Goal: Information Seeking & Learning: Find specific page/section

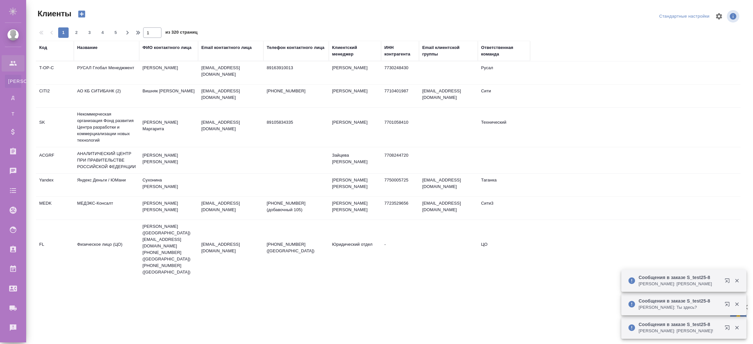
select select "RU"
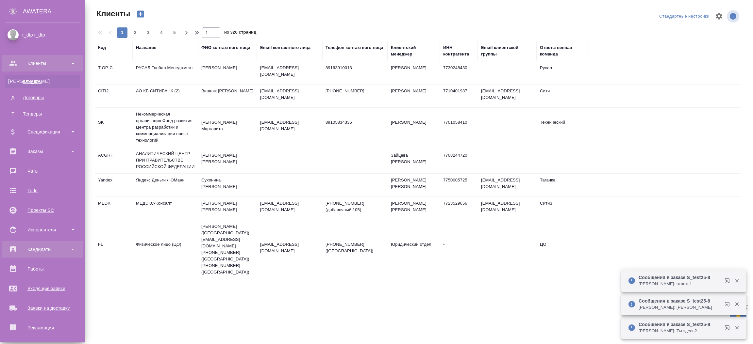
scroll to position [61, 0]
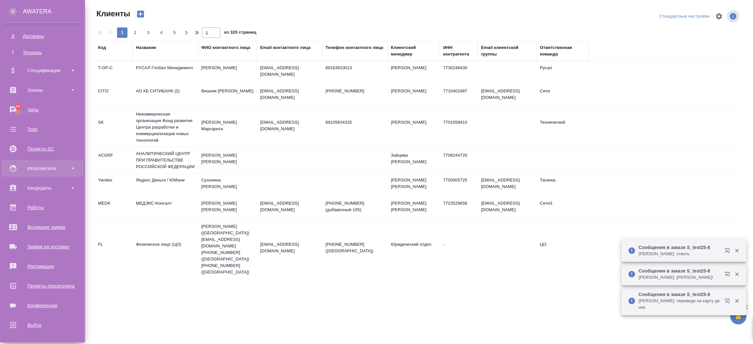
click at [53, 165] on div "Исполнители" at bounding box center [42, 169] width 75 height 10
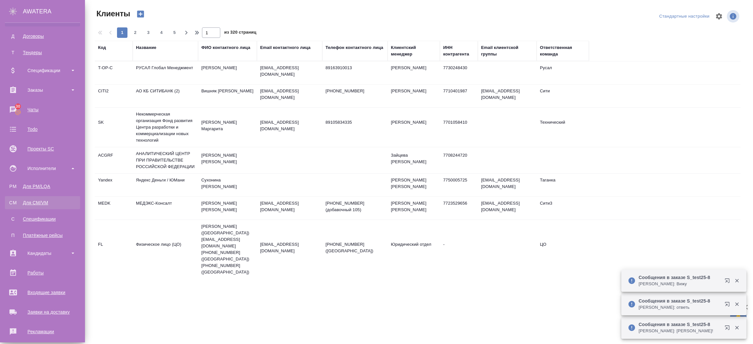
click at [29, 204] on div "Для CM/VM" at bounding box center [42, 203] width 69 height 7
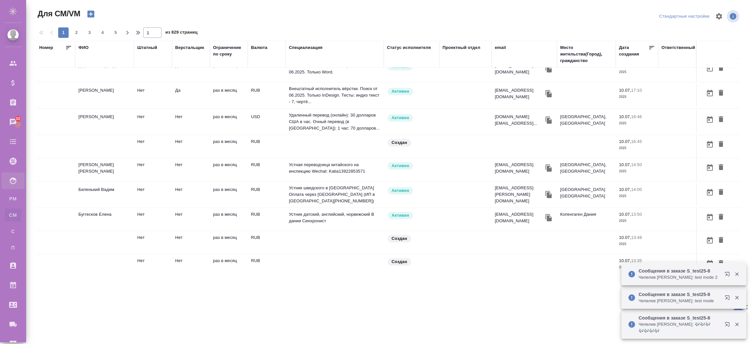
scroll to position [397, 0]
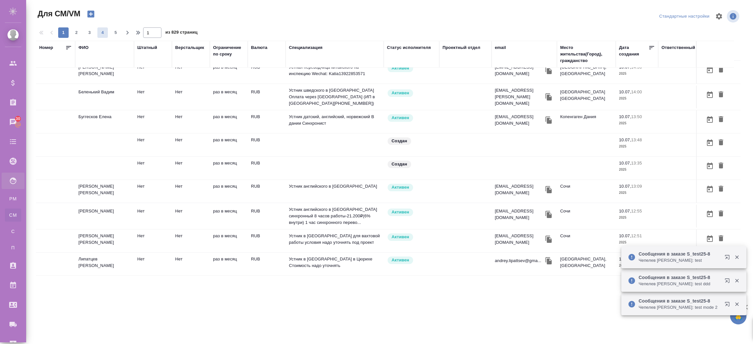
click at [101, 29] on span "4" at bounding box center [102, 32] width 10 height 7
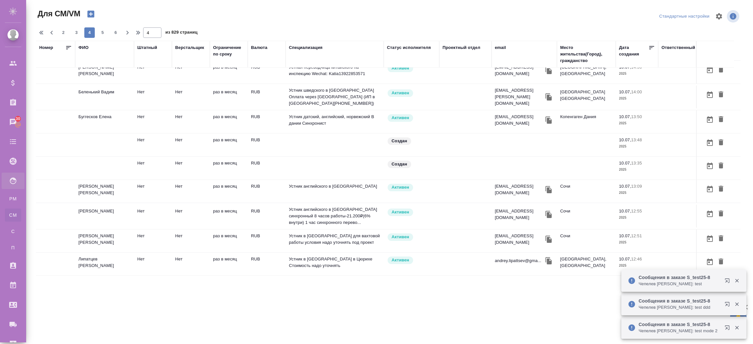
type input "4"
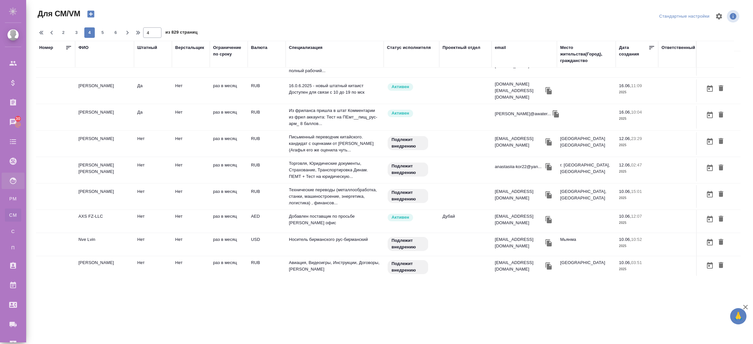
click at [99, 109] on td "Арутюнян Гоар Давидовна" at bounding box center [104, 117] width 59 height 23
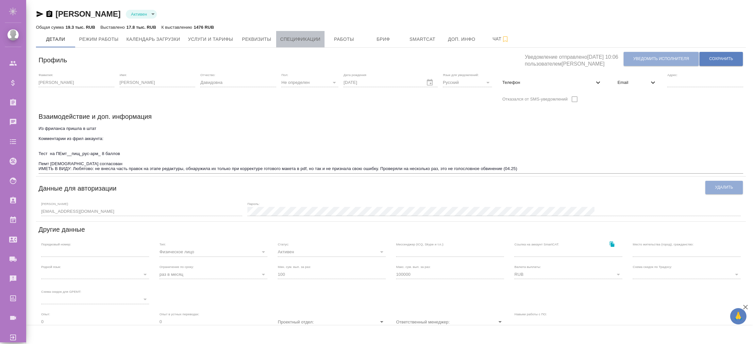
click at [288, 37] on span "Спецификации" at bounding box center [300, 39] width 40 height 8
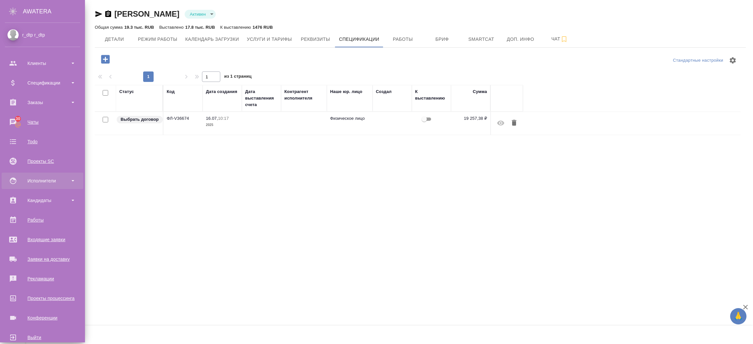
click at [27, 182] on div "Исполнители" at bounding box center [42, 181] width 75 height 10
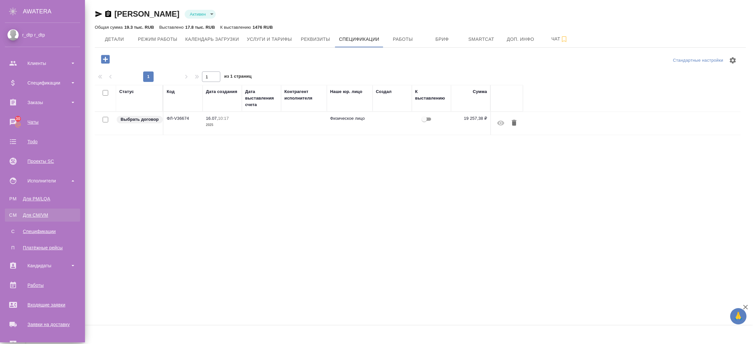
click at [44, 217] on div "Для CM/VM" at bounding box center [42, 215] width 69 height 7
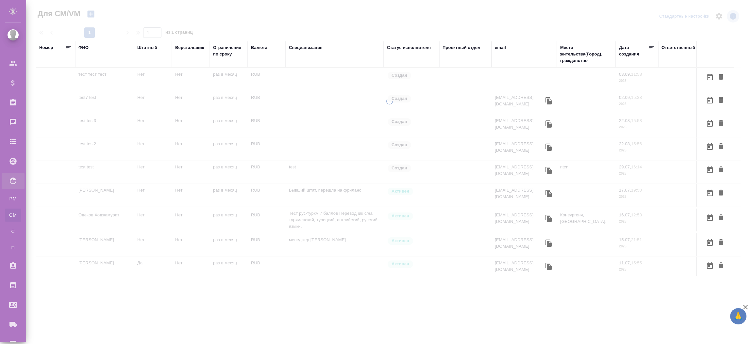
click at [85, 48] on div "ФИО" at bounding box center [83, 47] width 10 height 7
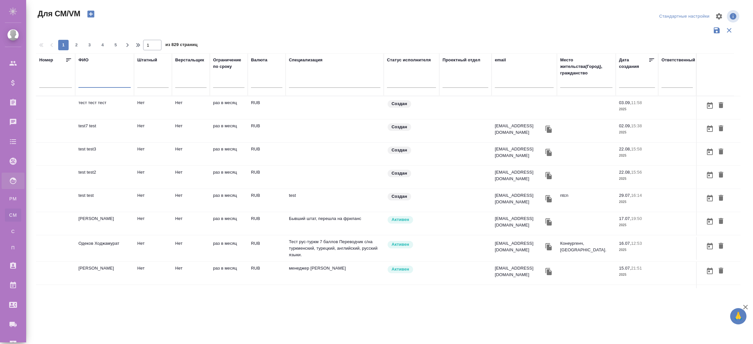
click at [90, 83] on input "text" at bounding box center [104, 84] width 52 height 8
type input "u"
type input "щ"
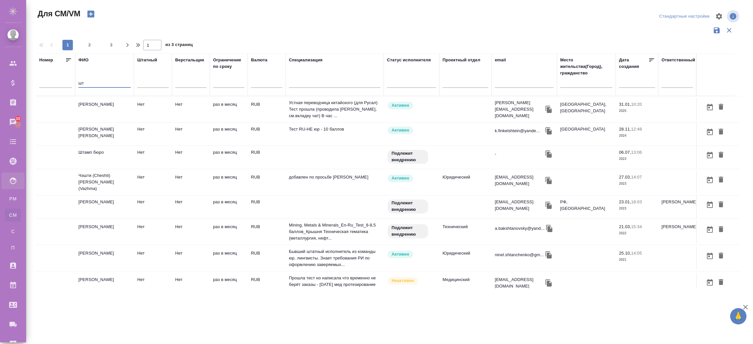
type input "шт"
click at [143, 169] on td "Нет" at bounding box center [153, 157] width 38 height 23
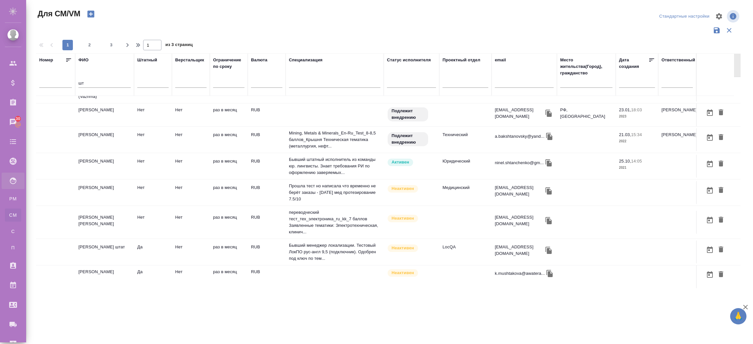
scroll to position [147, 0]
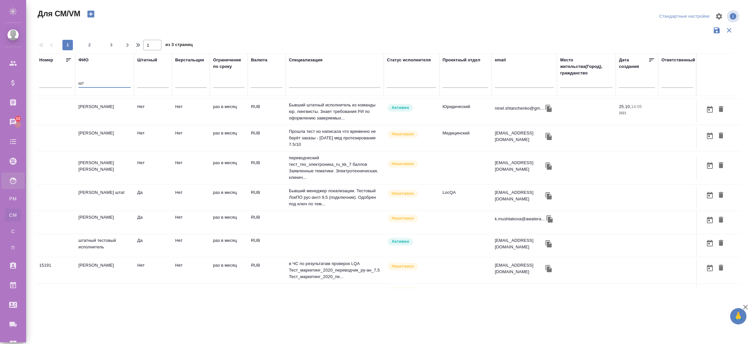
drag, startPoint x: 115, startPoint y: 82, endPoint x: 52, endPoint y: 82, distance: 63.1
click at [52, 82] on tr "Номер ФИО шт Штатный Верстальщик Ограничение по сроку Валюта Специализация Стат…" at bounding box center [385, 74] width 698 height 43
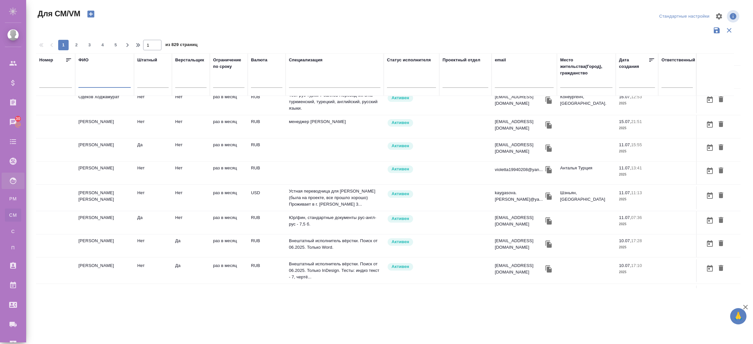
scroll to position [414, 0]
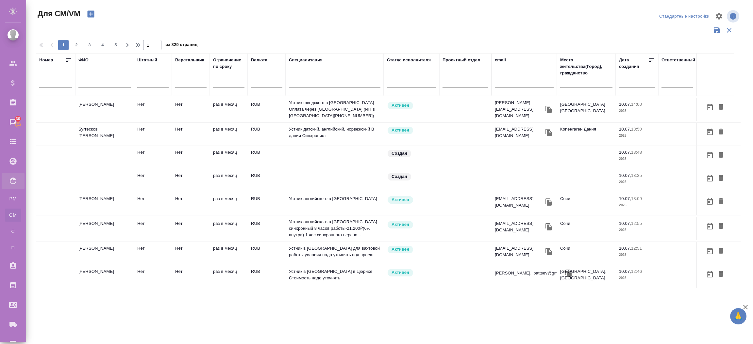
click at [230, 245] on td "раз в месяц" at bounding box center [229, 253] width 38 height 23
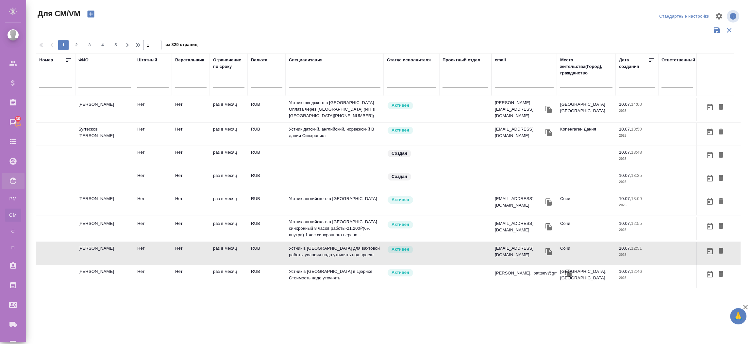
click at [95, 84] on input "text" at bounding box center [104, 84] width 52 height 8
type input "король"
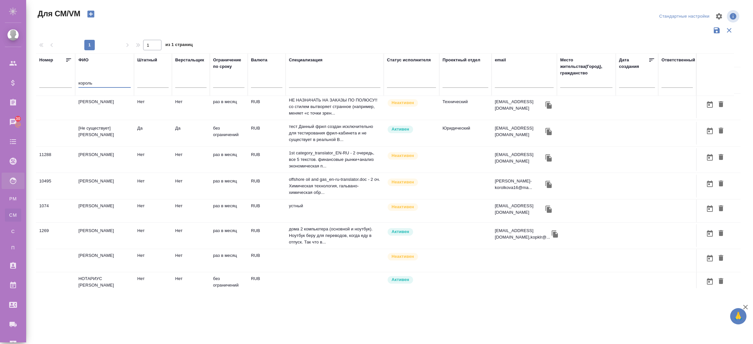
scroll to position [0, 0]
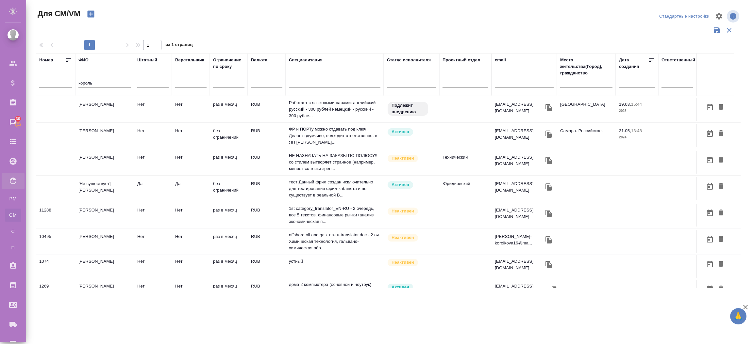
click at [109, 189] on td "[Не существует] Король Артур" at bounding box center [104, 188] width 59 height 23
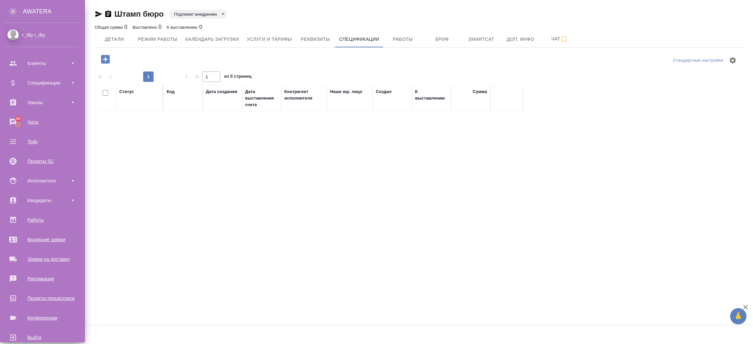
scroll to position [12, 0]
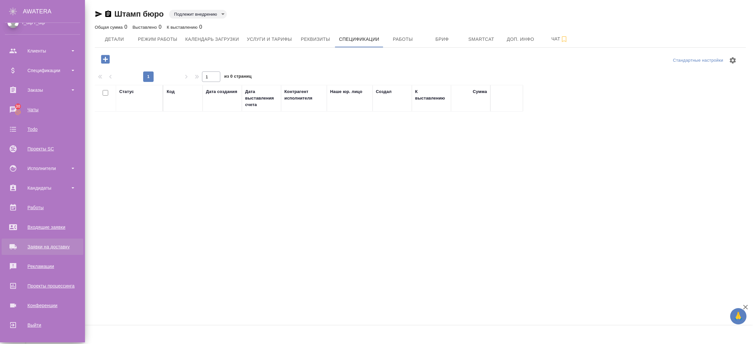
click at [47, 246] on div "Заявки на доставку" at bounding box center [42, 247] width 75 height 10
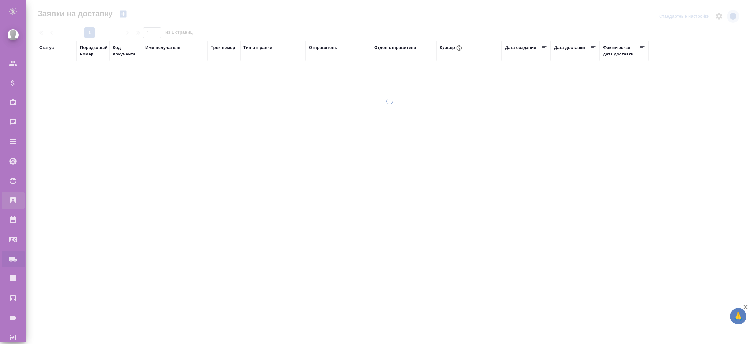
click at [13, 198] on icon at bounding box center [13, 200] width 6 height 7
click at [11, 199] on div "Кандидаты" at bounding box center [5, 201] width 16 height 10
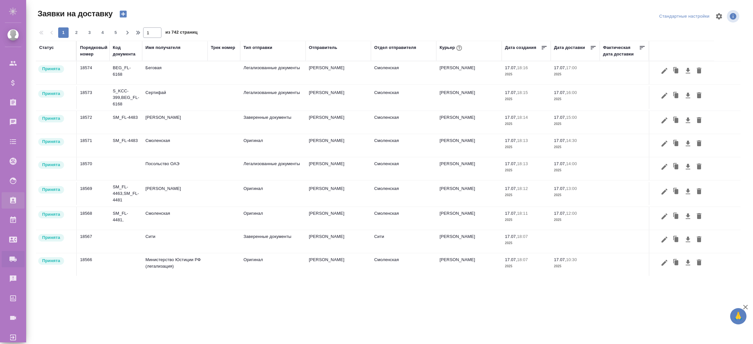
click at [13, 199] on icon at bounding box center [13, 200] width 6 height 7
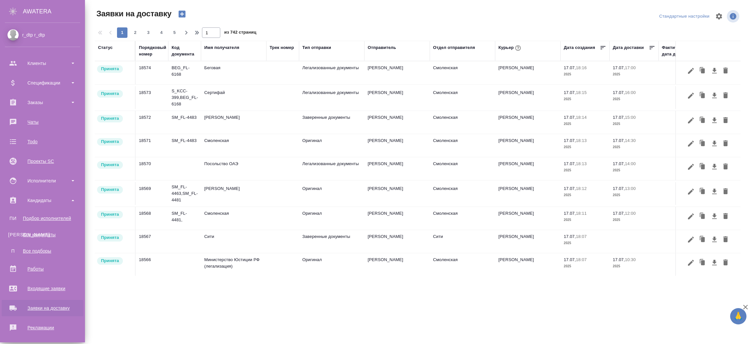
scroll to position [61, 0]
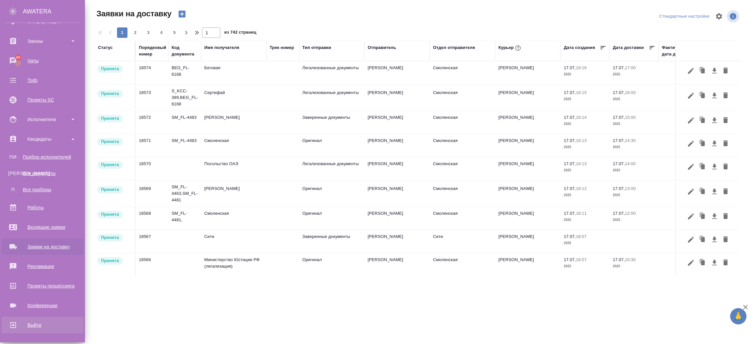
click at [21, 326] on div "Выйти" at bounding box center [42, 325] width 75 height 10
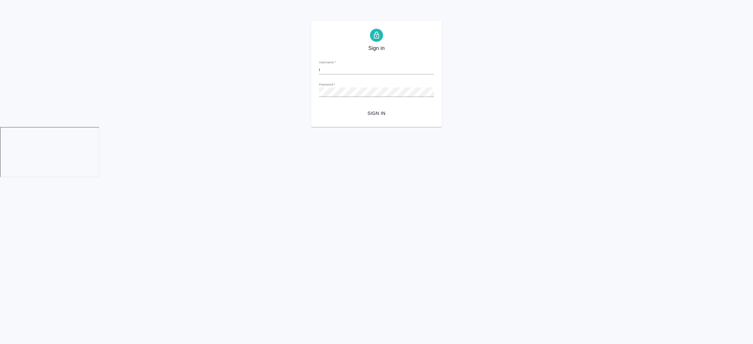
type input "[EMAIL_ADDRESS][DOMAIN_NAME]"
click at [373, 114] on span "Sign in" at bounding box center [376, 113] width 105 height 8
